Goal: Check status

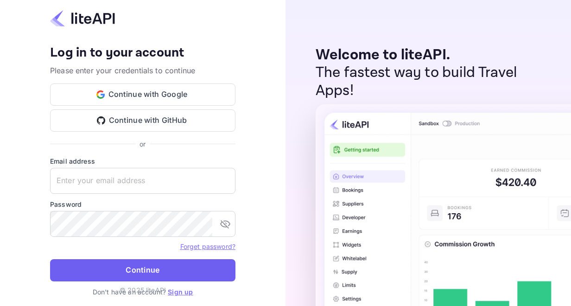
type input "adminpassword_support@yandex-team.ru"
click at [147, 264] on button "Continue" at bounding box center [142, 270] width 185 height 22
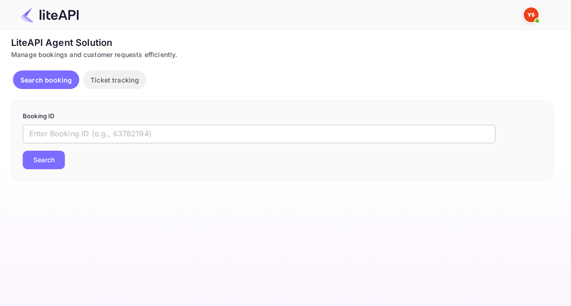
click at [139, 137] on input "text" at bounding box center [259, 134] width 473 height 19
paste input "8828788"
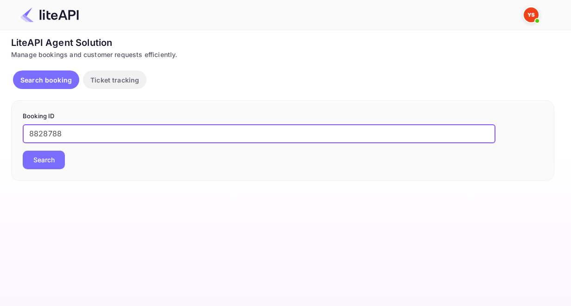
type input "8828788"
click at [53, 159] on button "Search" at bounding box center [44, 160] width 42 height 19
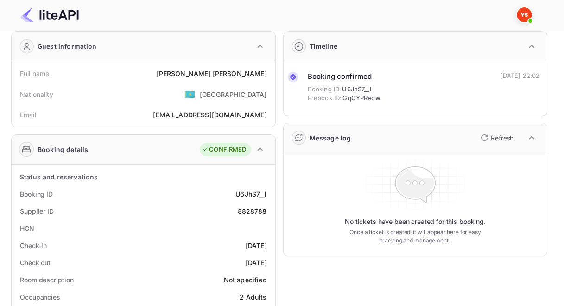
scroll to position [46, 0]
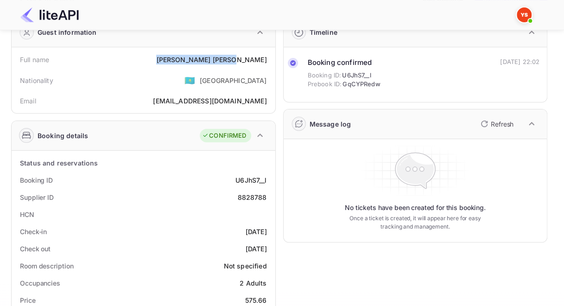
drag, startPoint x: 220, startPoint y: 58, endPoint x: 275, endPoint y: 58, distance: 55.2
click at [275, 58] on div "Full name [PERSON_NAME] Nationality 🇰🇿 [DEMOGRAPHIC_DATA] Email [EMAIL_ADDRESS]…" at bounding box center [144, 80] width 264 height 66
copy div "[PERSON_NAME]"
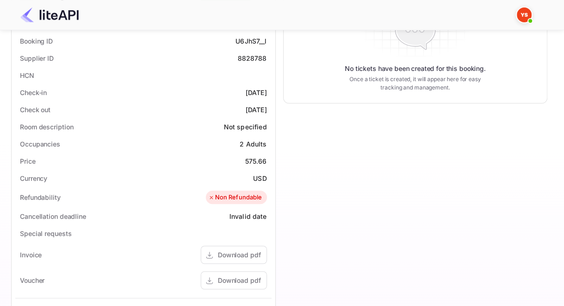
scroll to position [232, 0]
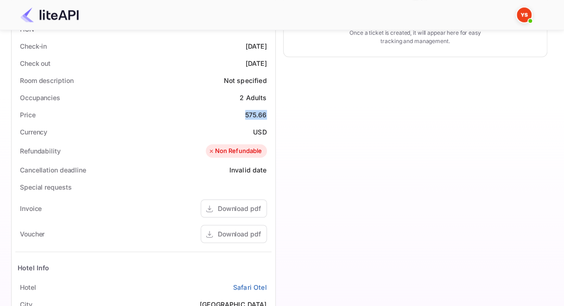
drag, startPoint x: 246, startPoint y: 114, endPoint x: 265, endPoint y: 114, distance: 19.5
click at [265, 114] on div "Price 575.66" at bounding box center [143, 114] width 256 height 17
copy div "575.66"
